Goal: Task Accomplishment & Management: Complete application form

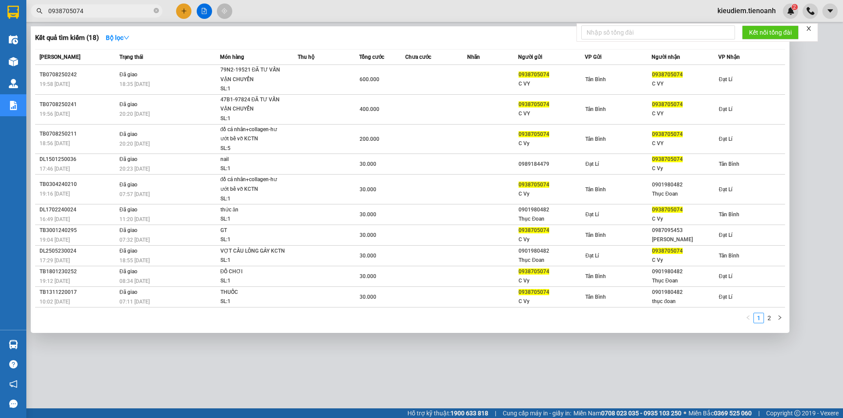
click at [153, 14] on span "0938705074" at bounding box center [97, 10] width 132 height 13
click at [153, 11] on span "0938705074" at bounding box center [97, 10] width 132 height 13
click at [155, 11] on icon "close-circle" at bounding box center [156, 10] width 5 height 5
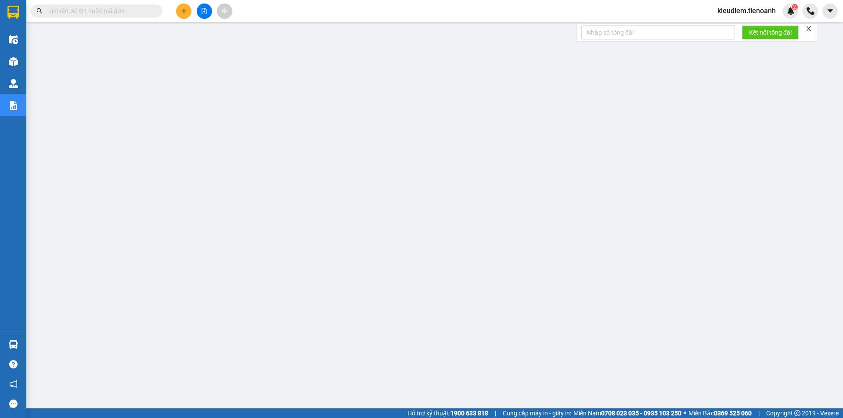
drag, startPoint x: 152, startPoint y: 11, endPoint x: 93, endPoint y: 11, distance: 58.8
paste input "0982483344"
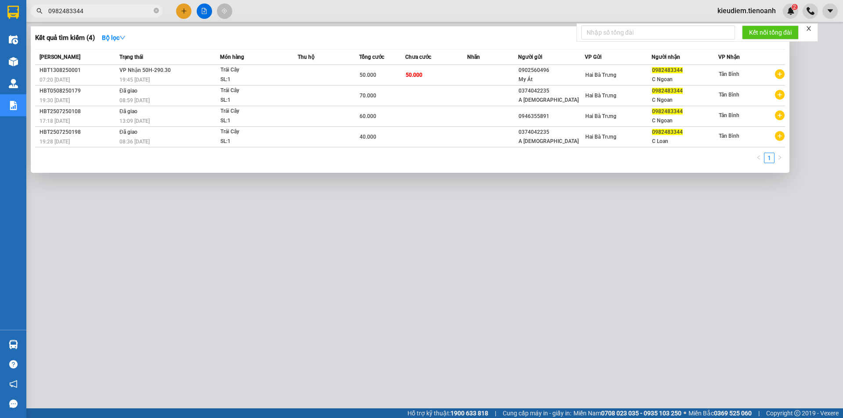
type input "0982483344"
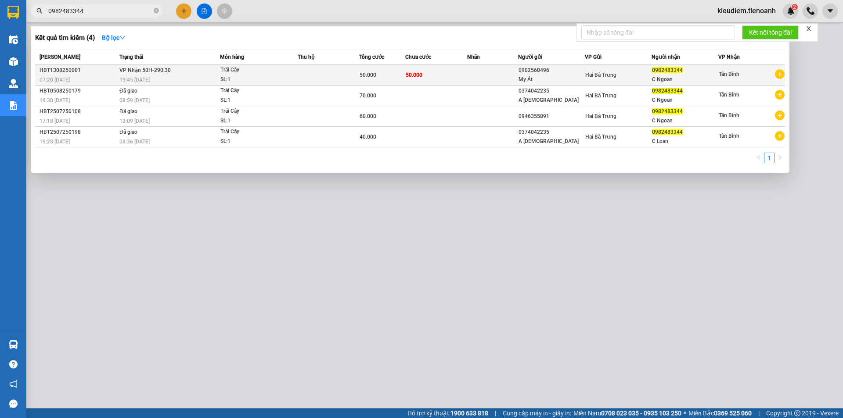
click at [143, 68] on span "VP Nhận 50H-290.30" at bounding box center [144, 70] width 51 height 6
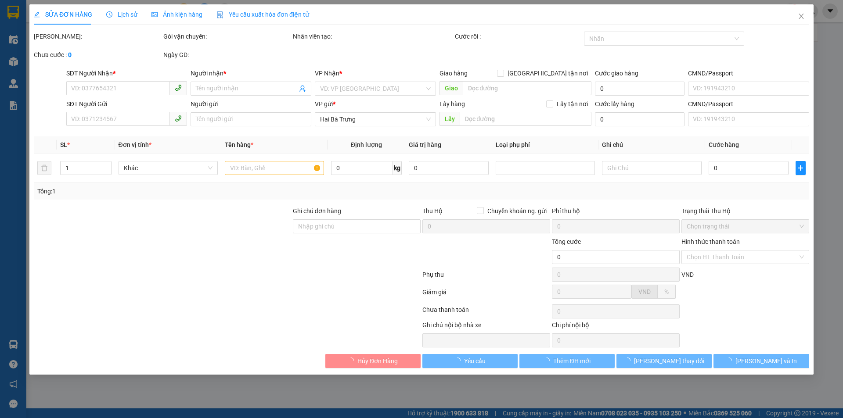
type input "0982483344"
type input "C Ngoan"
type input "0902560496"
type input "My Át"
type input "50.000"
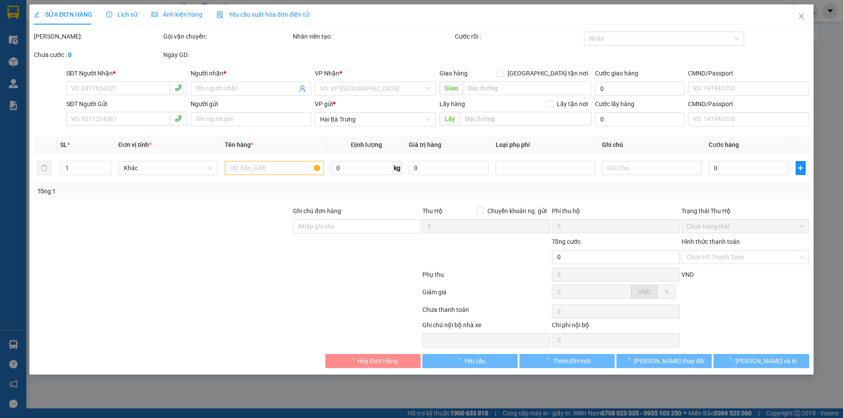
type input "50.000"
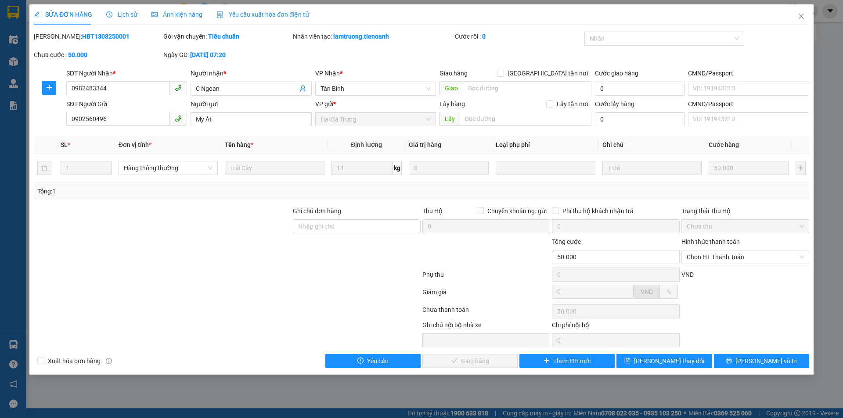
click at [119, 9] on div "Lịch sử" at bounding box center [121, 14] width 31 height 20
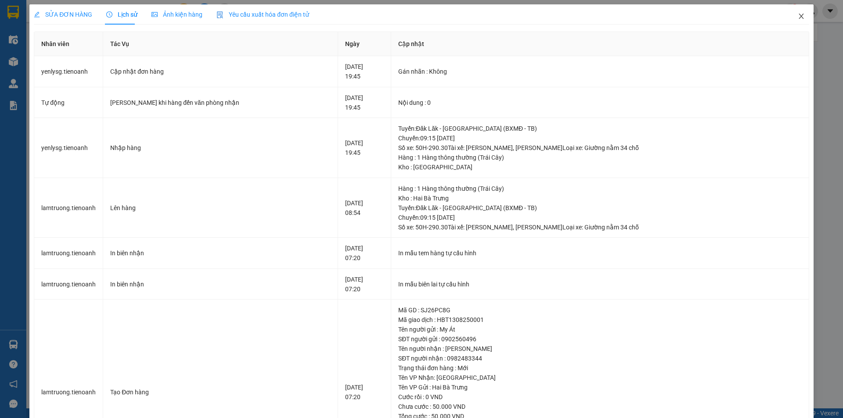
click at [798, 17] on icon "close" at bounding box center [800, 16] width 5 height 5
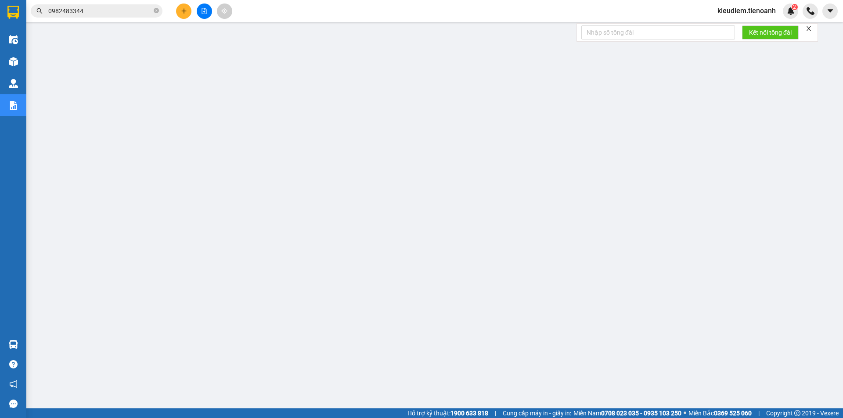
click at [114, 15] on input "0982483344" at bounding box center [100, 11] width 104 height 10
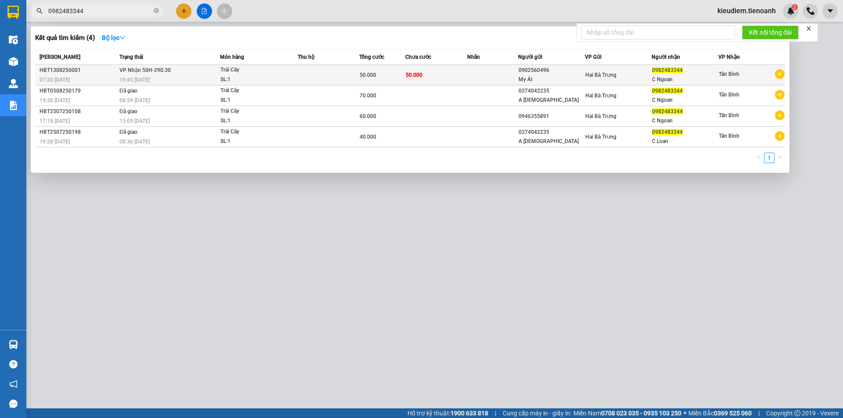
click at [121, 76] on div "19:45 [DATE]" at bounding box center [169, 80] width 100 height 10
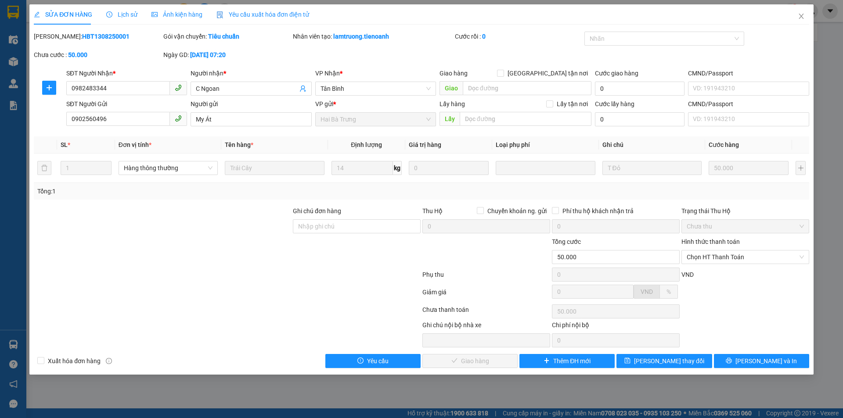
click at [125, 15] on span "Lịch sử" at bounding box center [121, 14] width 31 height 7
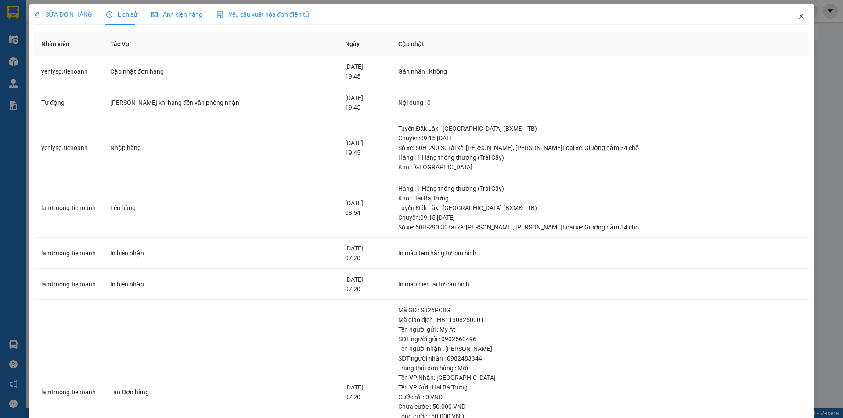
click at [798, 17] on icon "close" at bounding box center [801, 16] width 7 height 7
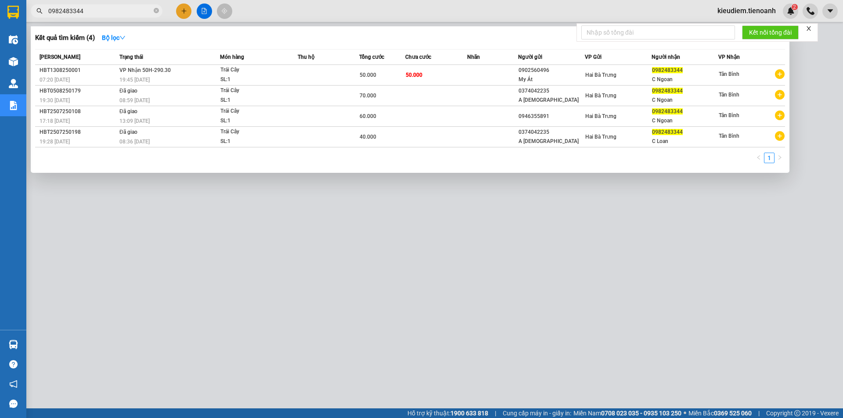
click at [101, 5] on span "0982483344" at bounding box center [97, 10] width 132 height 13
click at [154, 13] on span "0982483344" at bounding box center [97, 10] width 132 height 13
click at [154, 13] on icon "close-circle" at bounding box center [156, 10] width 5 height 5
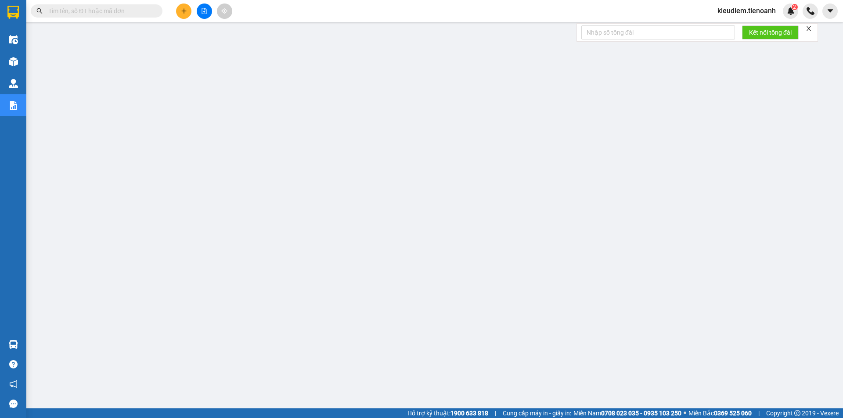
click at [155, 13] on span at bounding box center [156, 11] width 5 height 10
click at [130, 15] on input "text" at bounding box center [100, 11] width 104 height 10
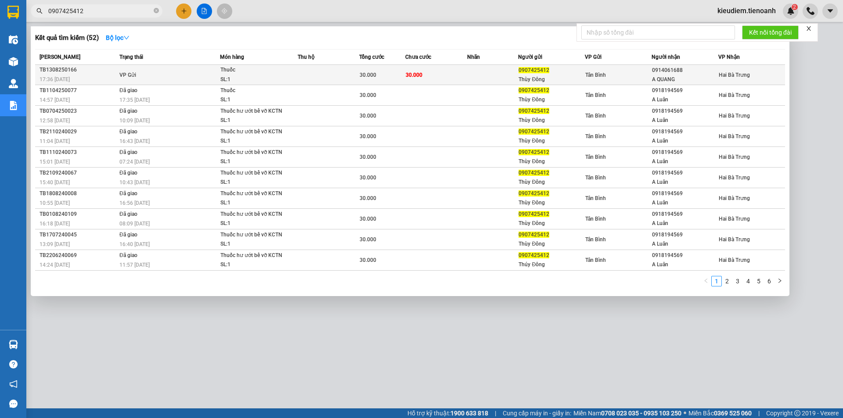
type input "0907425412"
click at [178, 75] on td "VP Gửi" at bounding box center [168, 75] width 103 height 20
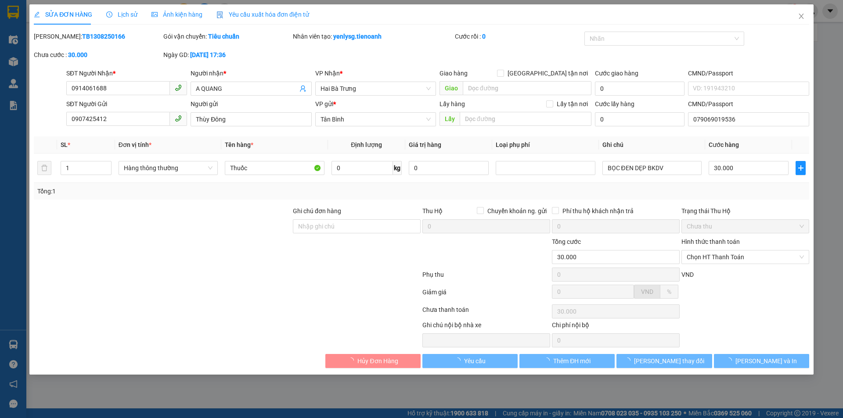
type input "0914061688"
type input "A QUANG"
type input "0907425412"
type input "Thùy Đông"
type input "079069019536"
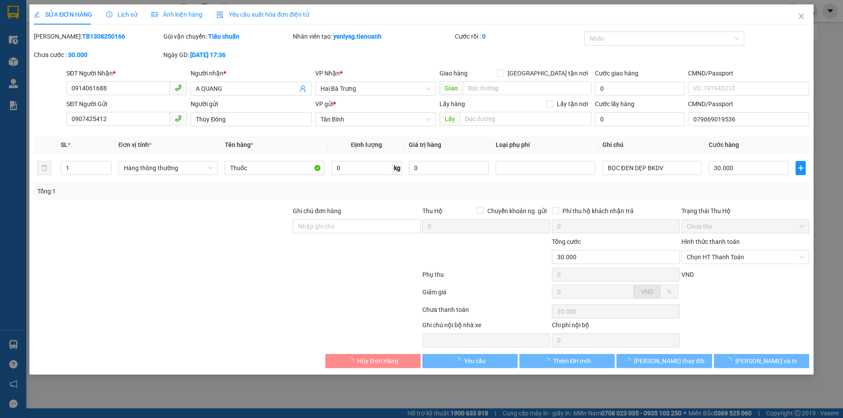
type input "30.000"
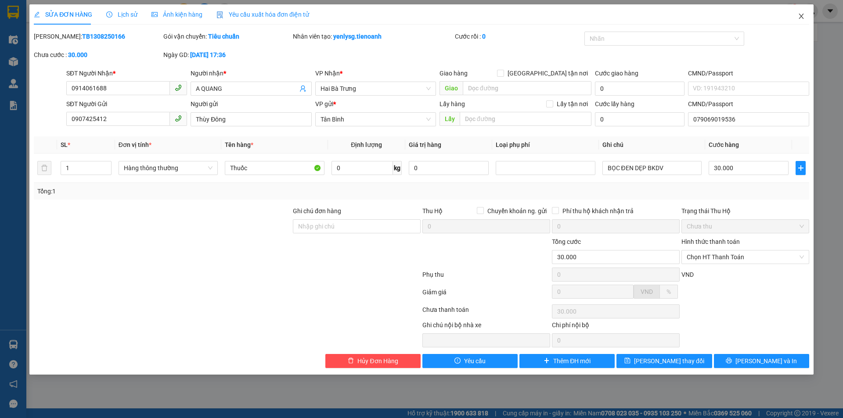
click at [803, 14] on icon "close" at bounding box center [801, 16] width 7 height 7
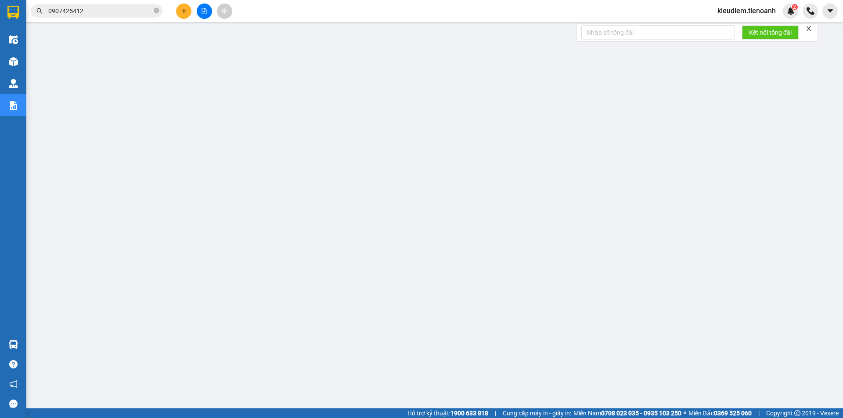
click at [96, 10] on input "0907425412" at bounding box center [100, 11] width 104 height 10
